Goal: Task Accomplishment & Management: Manage account settings

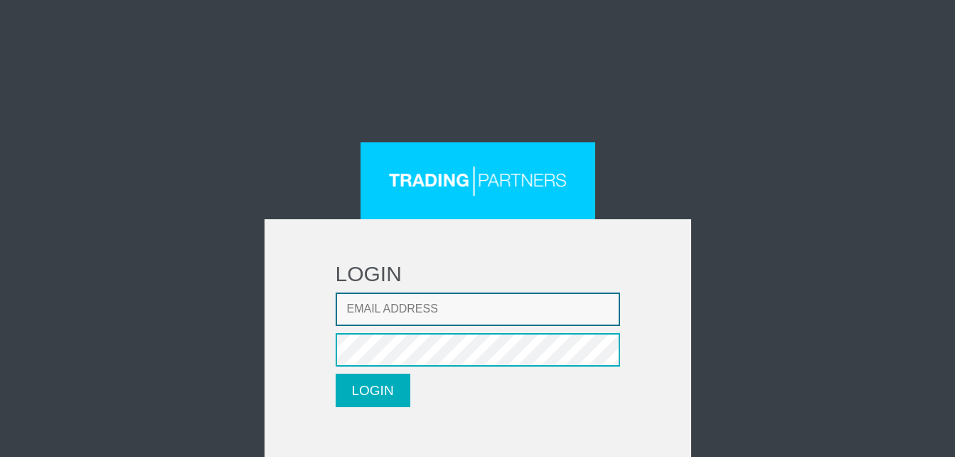
click at [450, 321] on input "Email address" at bounding box center [478, 308] width 284 height 33
type input "[EMAIL_ADDRESS][DOMAIN_NAME]"
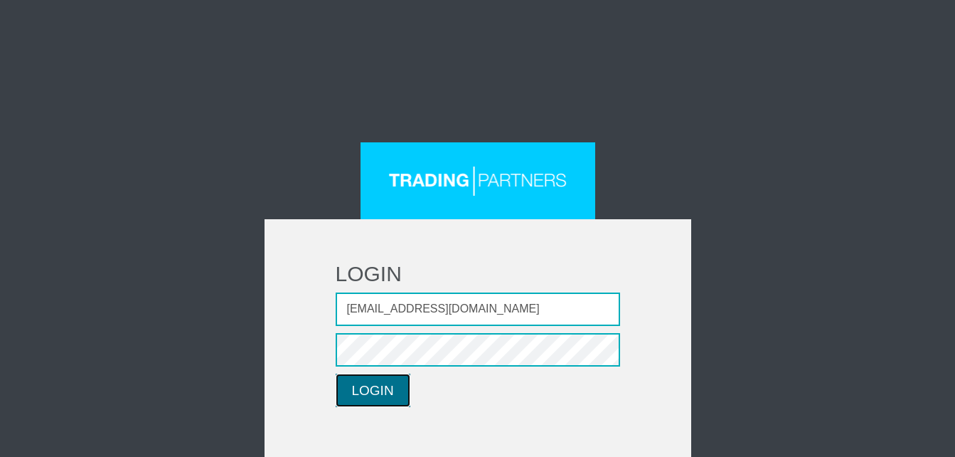
click at [357, 398] on button "LOGIN" at bounding box center [373, 389] width 75 height 33
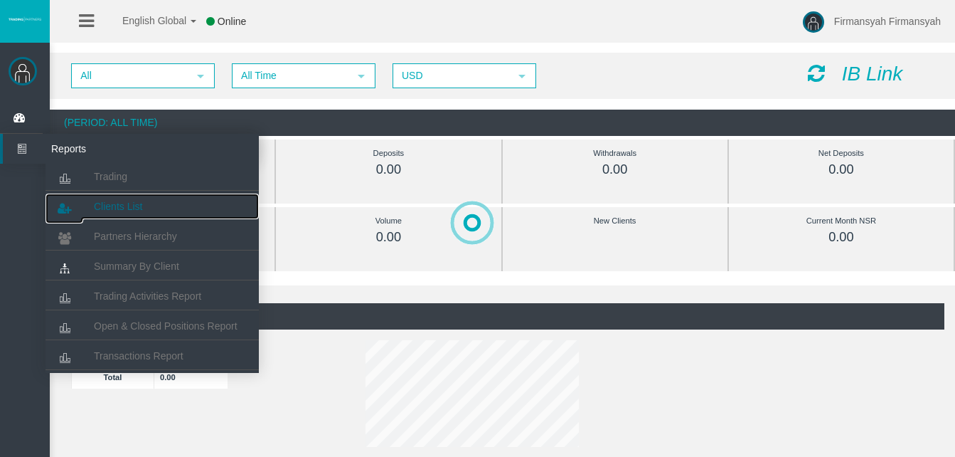
click at [95, 201] on span "Clients List" at bounding box center [118, 206] width 48 height 11
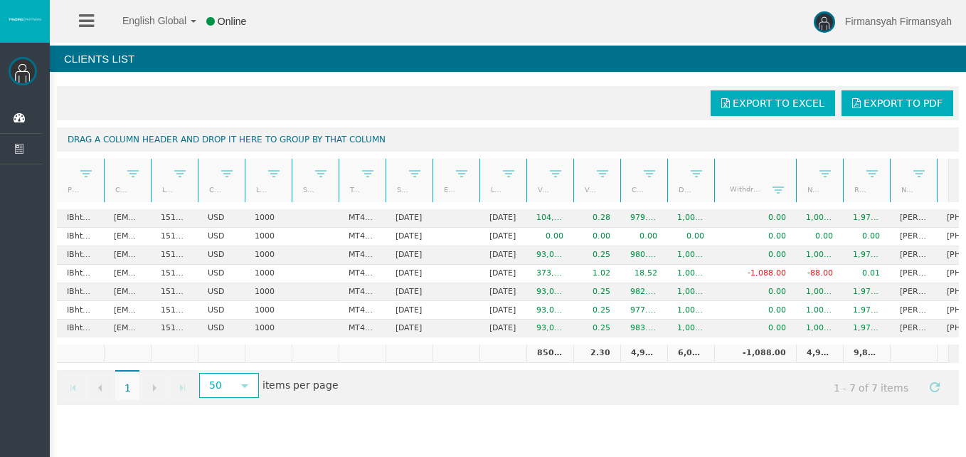
drag, startPoint x: 752, startPoint y: 164, endPoint x: 788, endPoint y: 156, distance: 36.6
click at [788, 156] on div "Export to Excel Export to PDF Drag a column header and drop it here to group by…" at bounding box center [508, 245] width 916 height 333
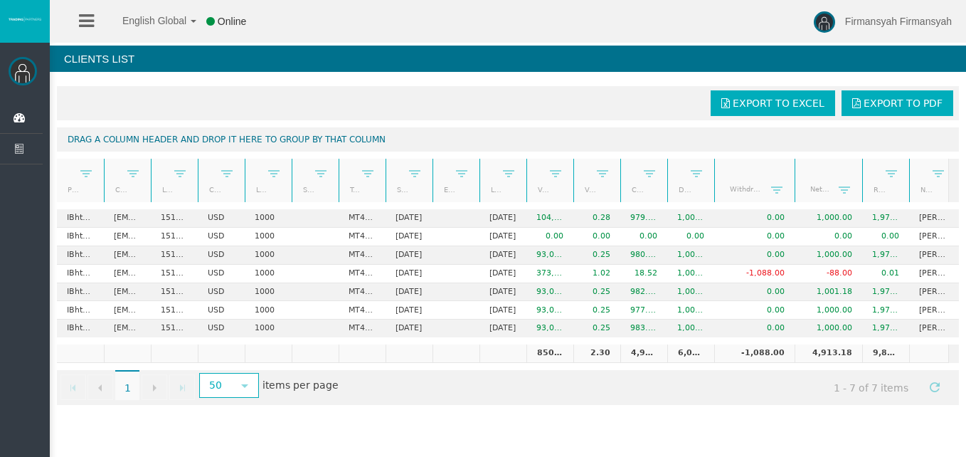
drag, startPoint x: 844, startPoint y: 165, endPoint x: 866, endPoint y: 163, distance: 22.1
click at [866, 163] on div "Partner code Client Login Currency Leverage Short Code Type Start Date End Date…" at bounding box center [503, 180] width 892 height 43
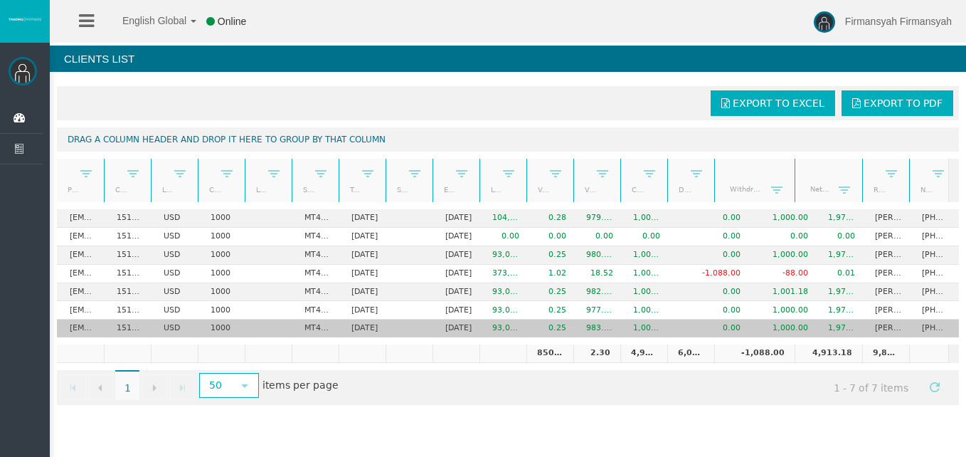
scroll to position [0, 55]
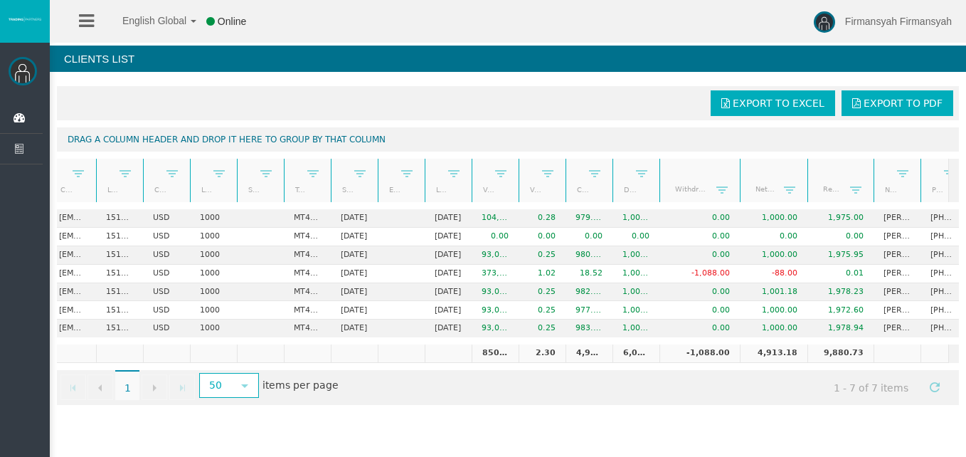
drag, startPoint x: 856, startPoint y: 175, endPoint x: 876, endPoint y: 173, distance: 20.7
click at [876, 173] on div "Partner code Client Login Currency Leverage Short Code Type Start Date End Date…" at bounding box center [503, 180] width 892 height 43
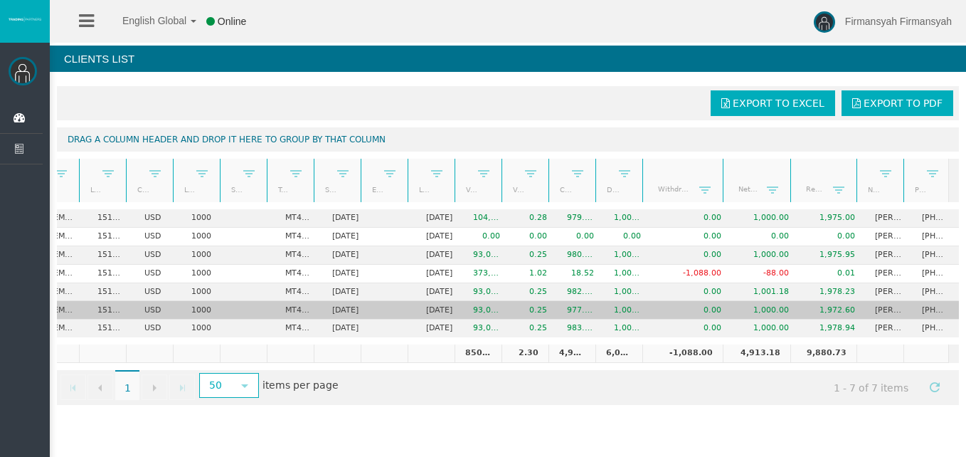
scroll to position [0, 70]
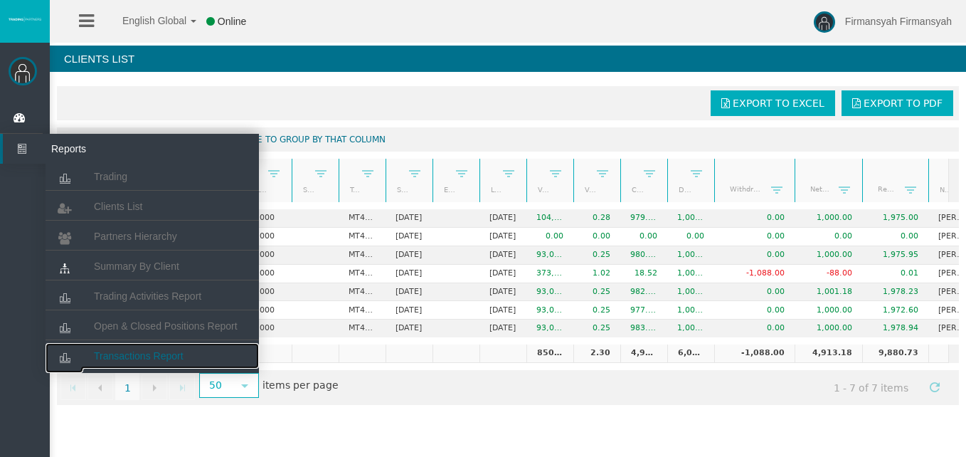
click at [123, 345] on link "Transactions Report" at bounding box center [152, 356] width 213 height 26
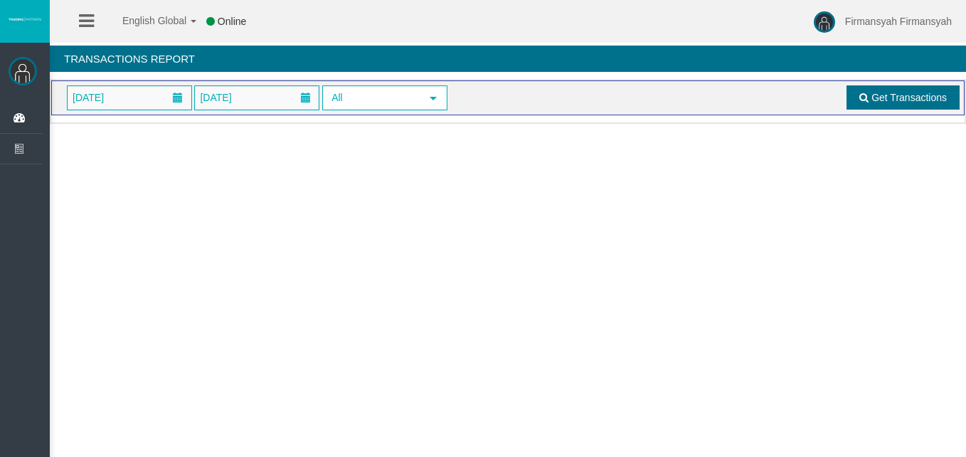
click at [881, 100] on span "Get Transactions" at bounding box center [908, 97] width 75 height 11
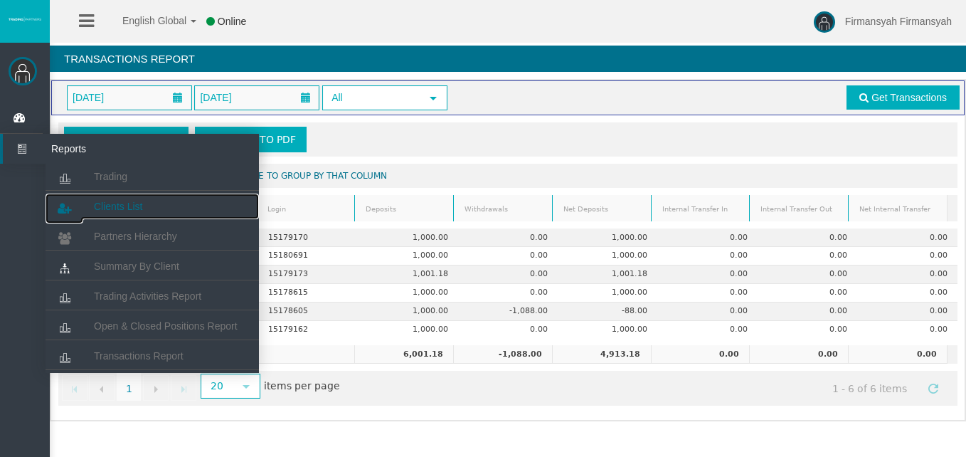
click at [137, 199] on link "Clients List" at bounding box center [152, 206] width 213 height 26
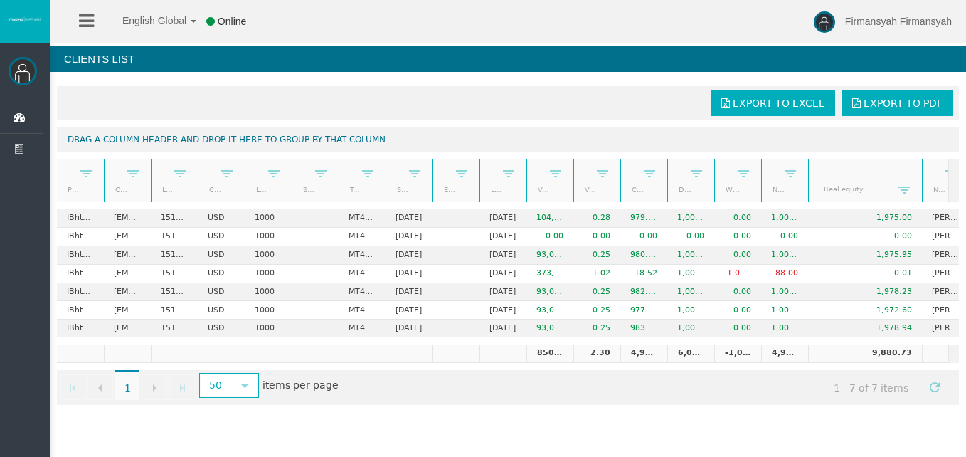
drag, startPoint x: 846, startPoint y: 164, endPoint x: 923, endPoint y: 156, distance: 78.0
click at [923, 156] on div "Export to Excel Export to PDF Drag a column header and drop it here to group by…" at bounding box center [508, 245] width 916 height 333
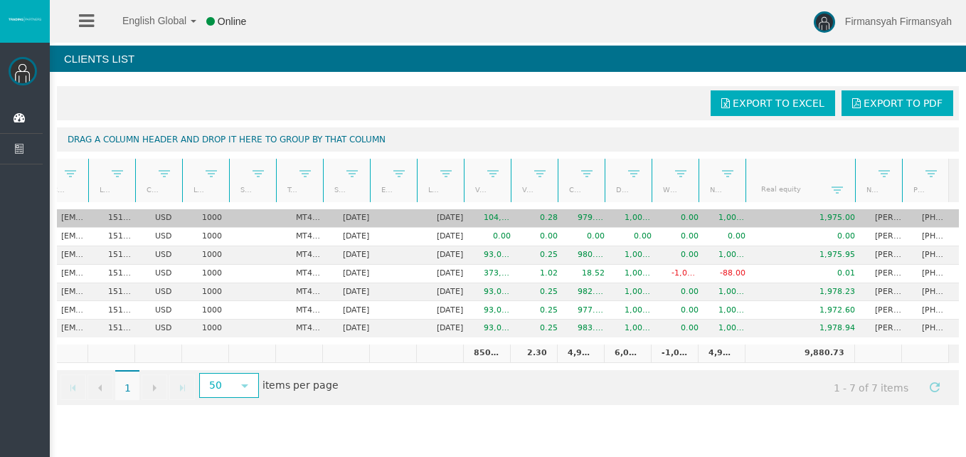
scroll to position [0, 63]
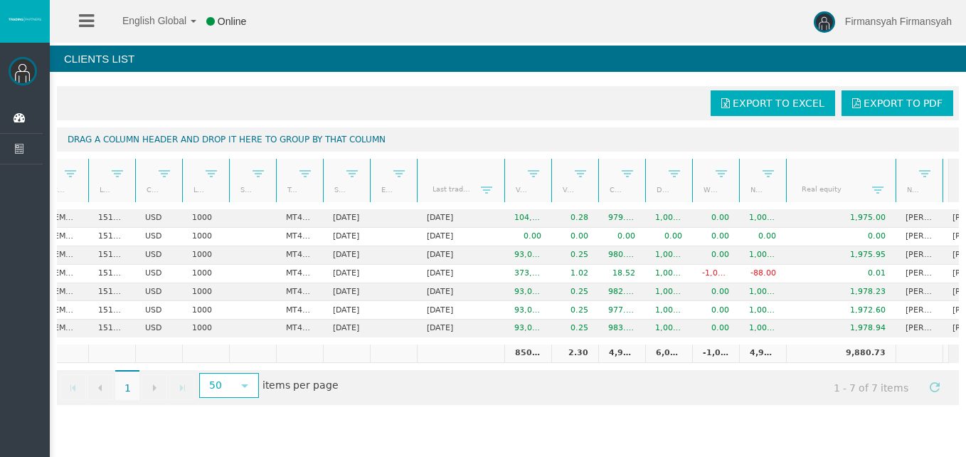
drag, startPoint x: 464, startPoint y: 164, endPoint x: 508, endPoint y: 166, distance: 44.2
click at [508, 166] on div "Partner code Client Login Currency Leverage Short Code Type Start Date End Date…" at bounding box center [503, 180] width 892 height 43
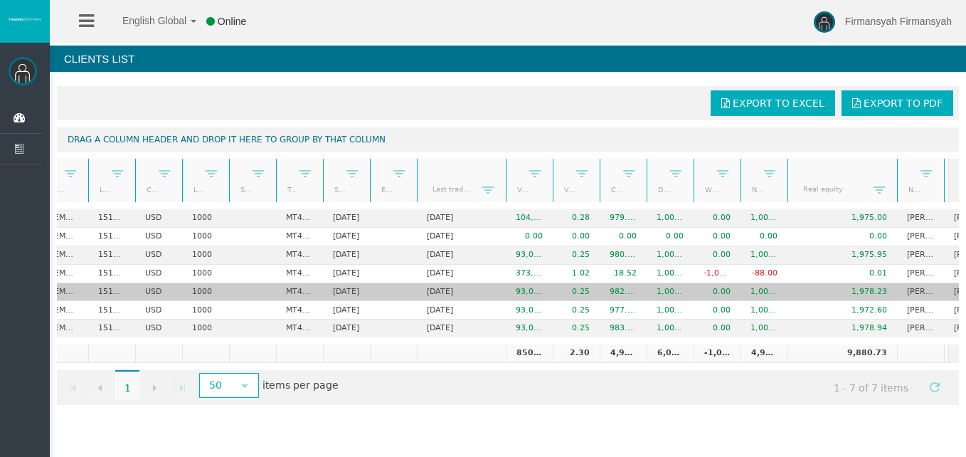
scroll to position [0, 105]
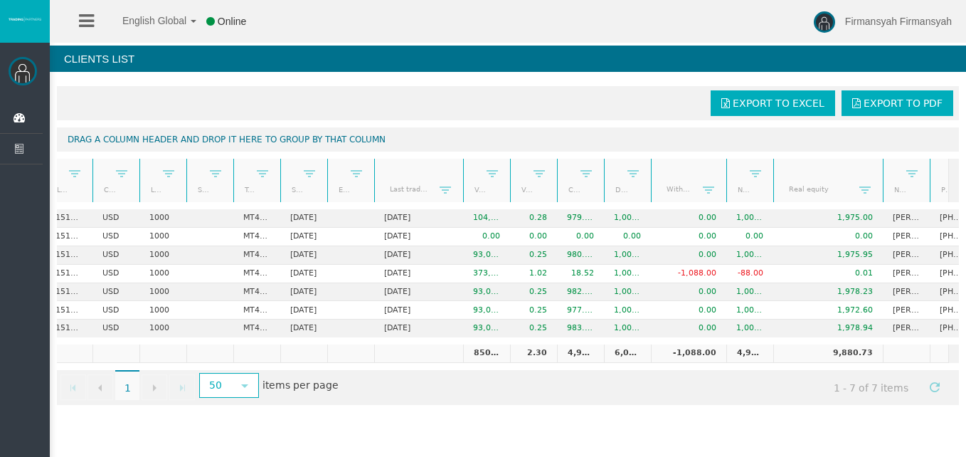
drag, startPoint x: 698, startPoint y: 167, endPoint x: 729, endPoint y: 167, distance: 31.3
click at [729, 167] on div "Partner code Client Login Currency Leverage Short Code Type Start Date End Date…" at bounding box center [503, 180] width 892 height 43
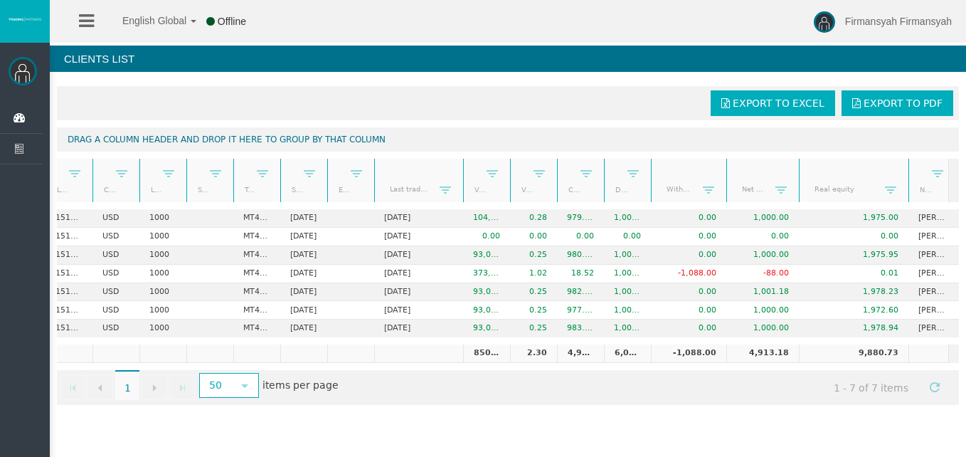
drag, startPoint x: 771, startPoint y: 166, endPoint x: 798, endPoint y: 165, distance: 27.0
click at [798, 165] on div "Partner code Client Login Currency Leverage Short Code Type Start Date End Date…" at bounding box center [503, 180] width 892 height 43
